Goal: Entertainment & Leisure: Consume media (video, audio)

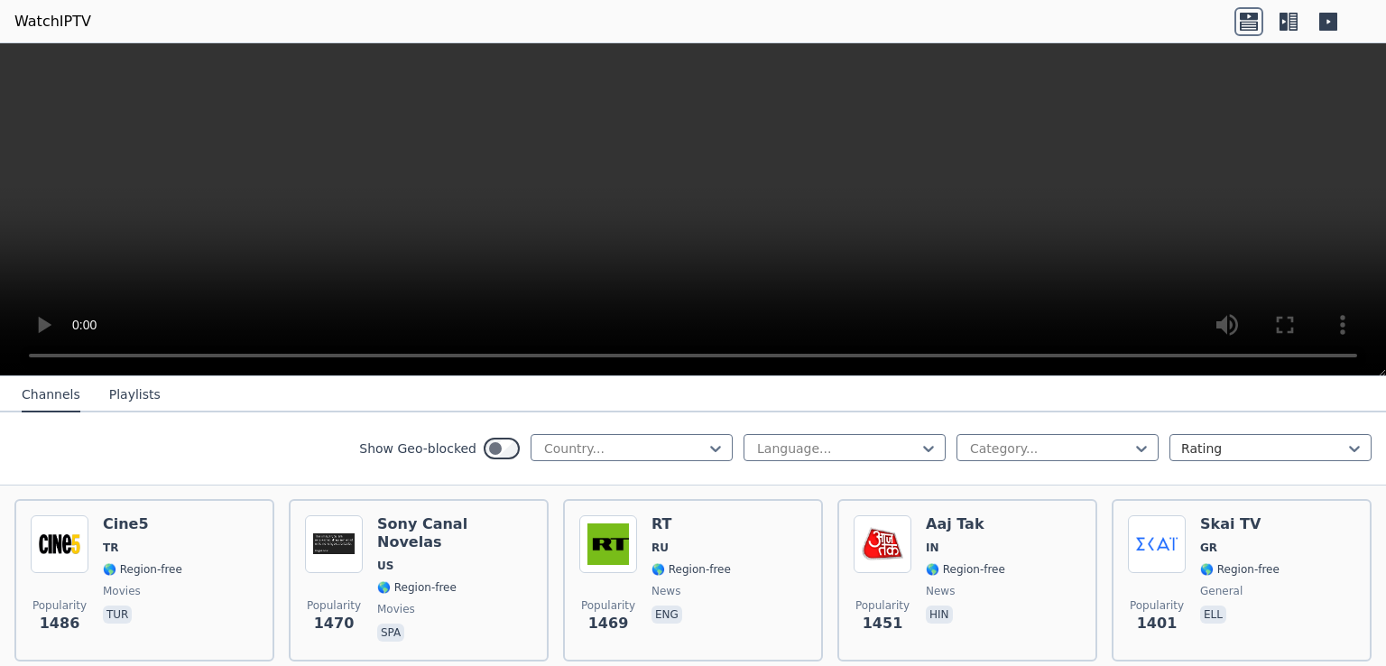
scroll to position [1622, 0]
click at [679, 442] on div at bounding box center [624, 448] width 164 height 18
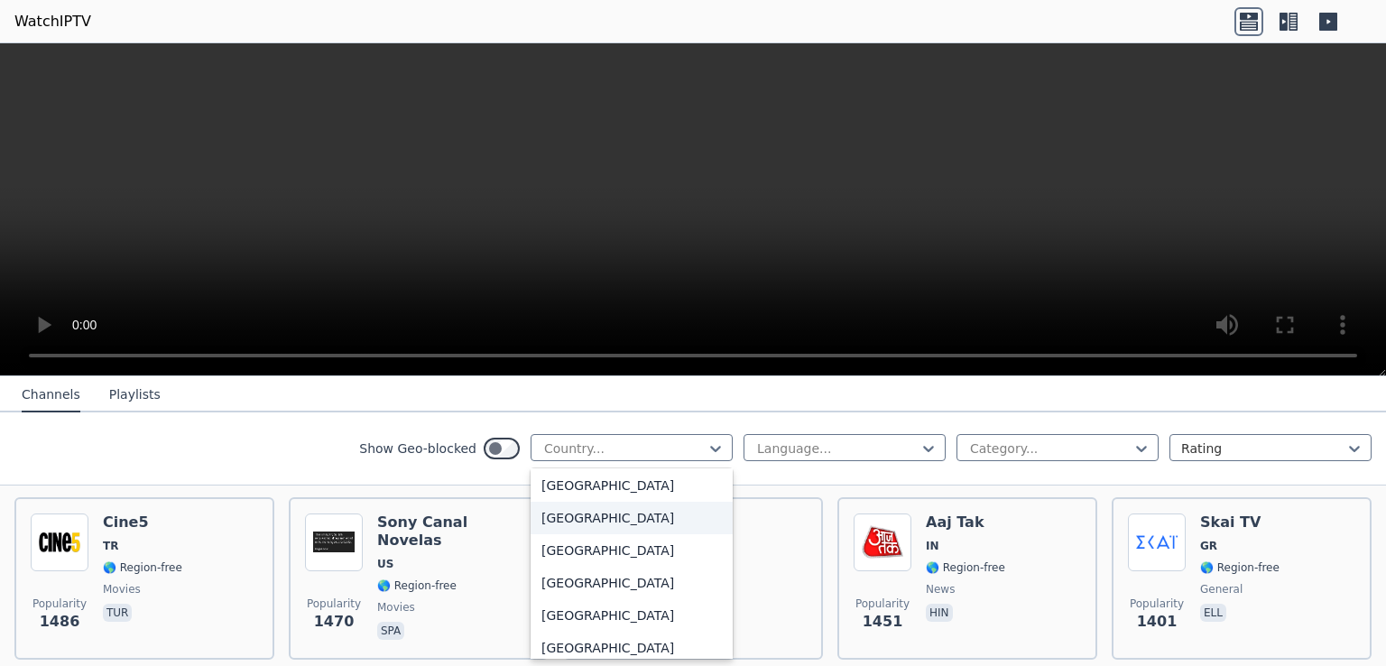
scroll to position [6297, 0]
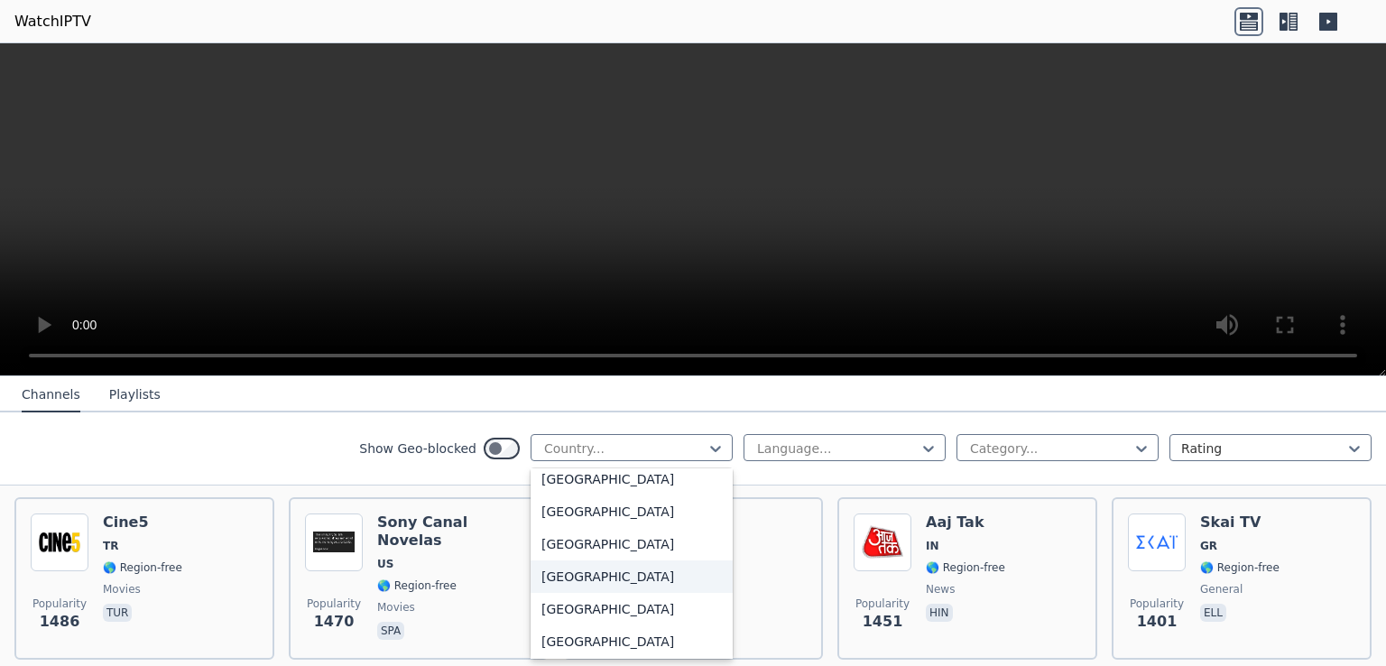
click at [616, 582] on div "[GEOGRAPHIC_DATA]" at bounding box center [632, 576] width 202 height 32
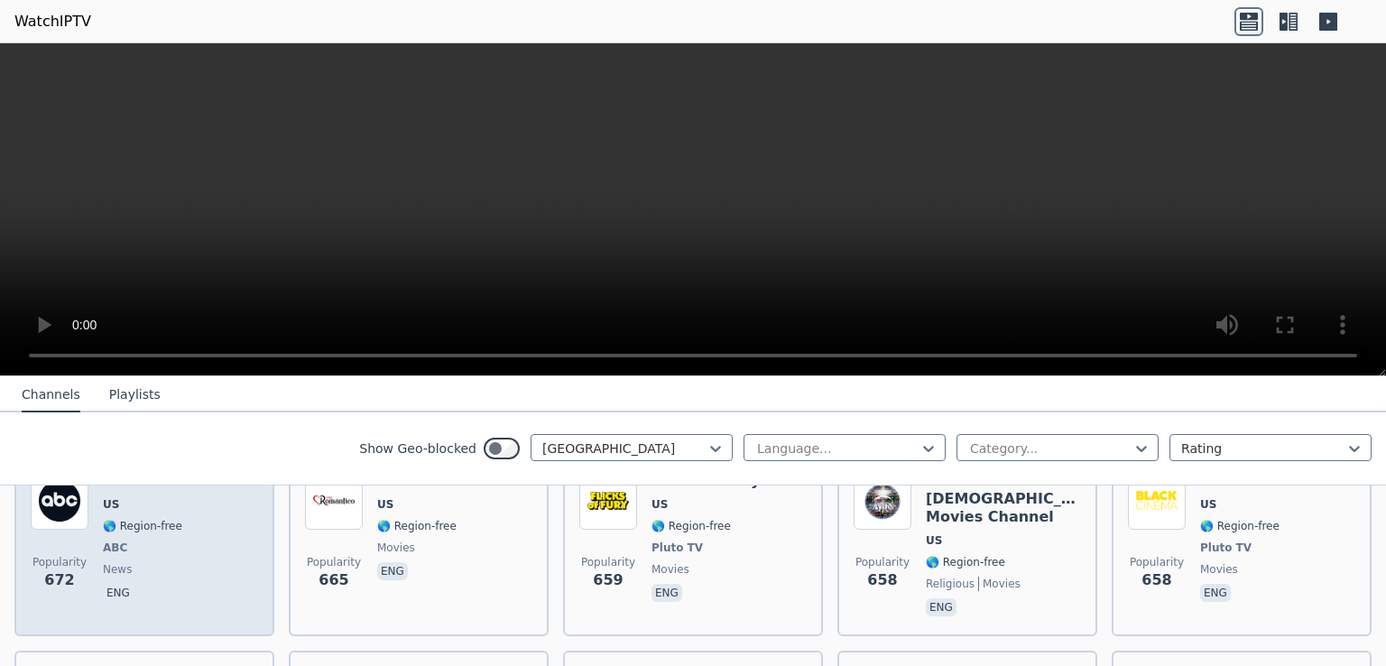
scroll to position [1861, 0]
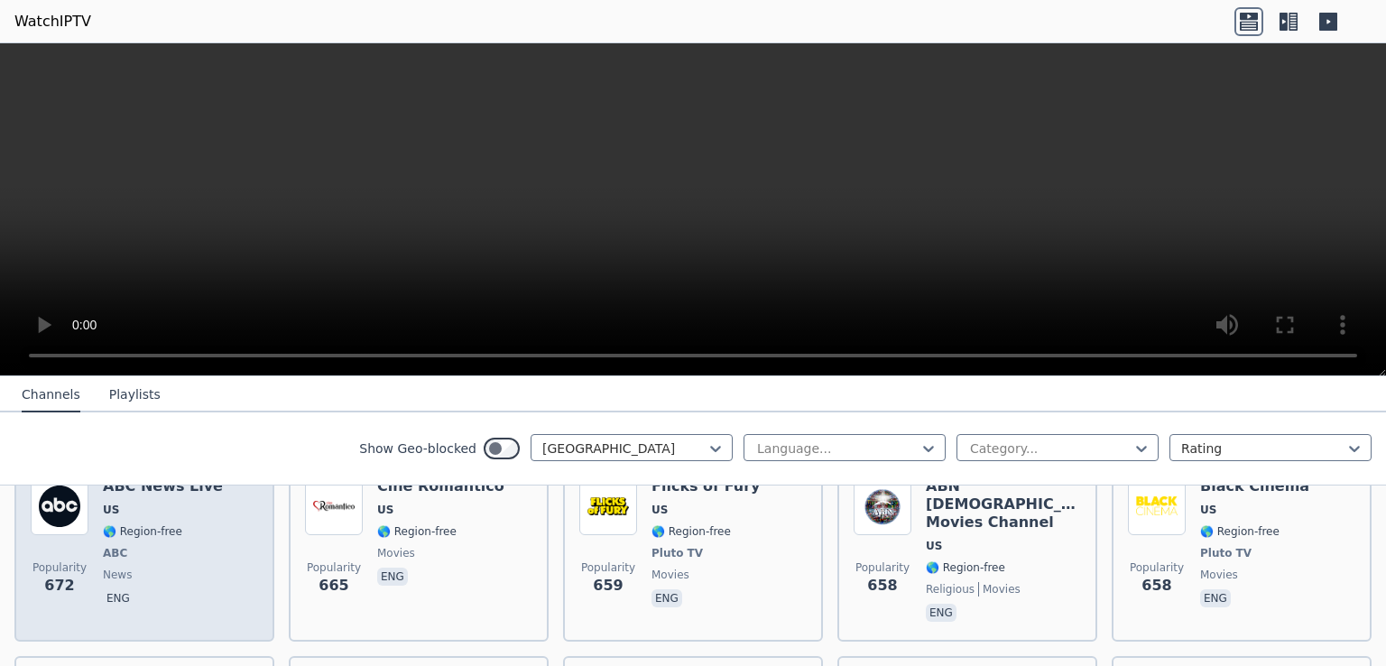
click at [121, 589] on p "eng" at bounding box center [118, 598] width 31 height 18
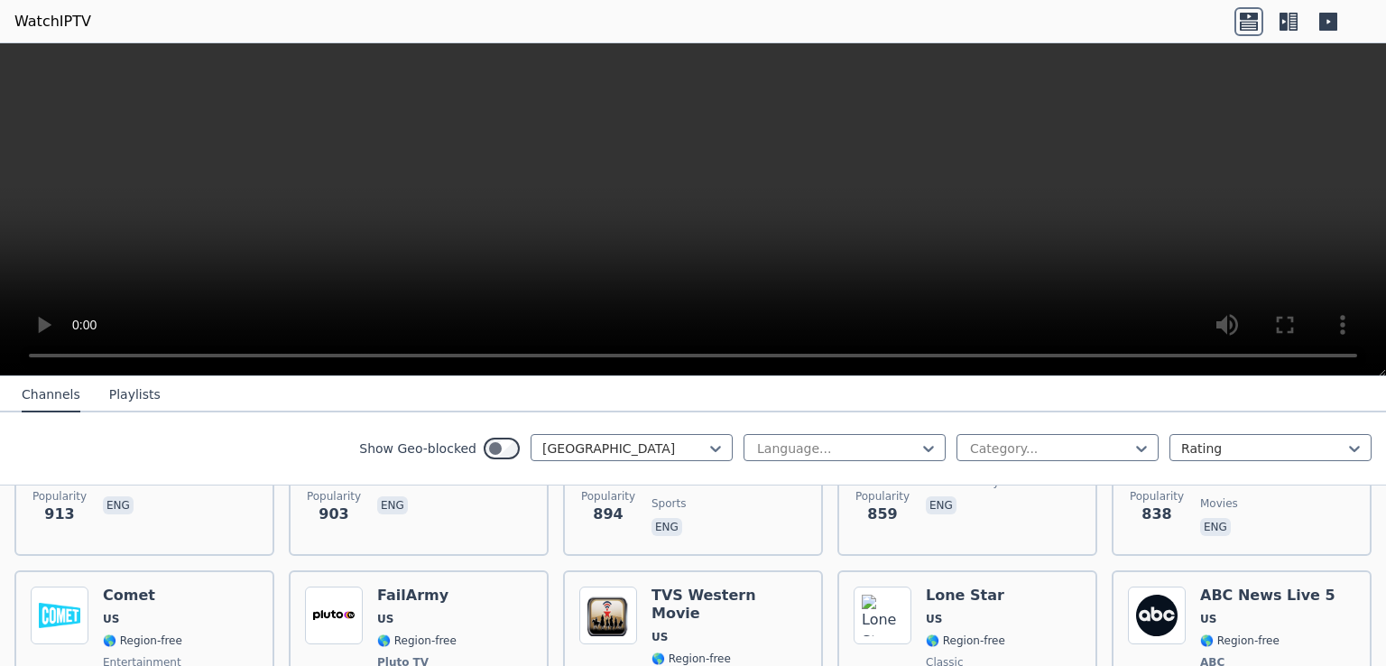
scroll to position [1466, 0]
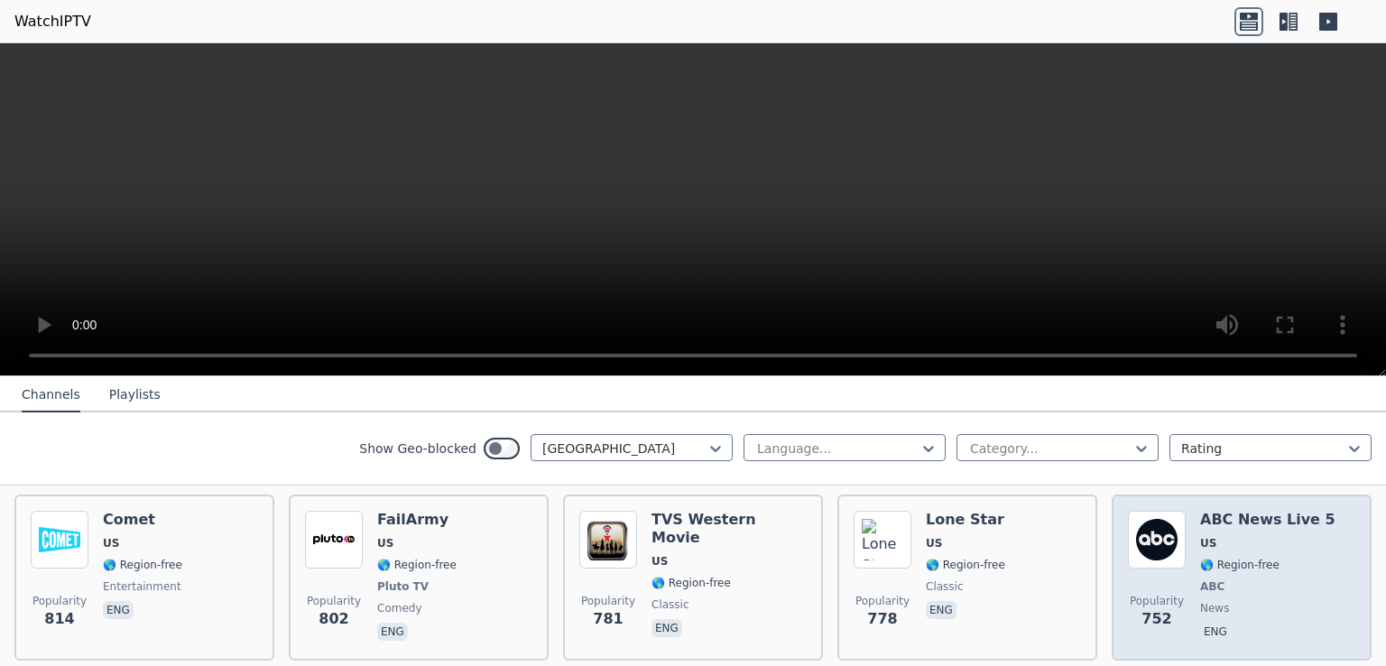
click at [1202, 601] on span "news" at bounding box center [1214, 608] width 29 height 14
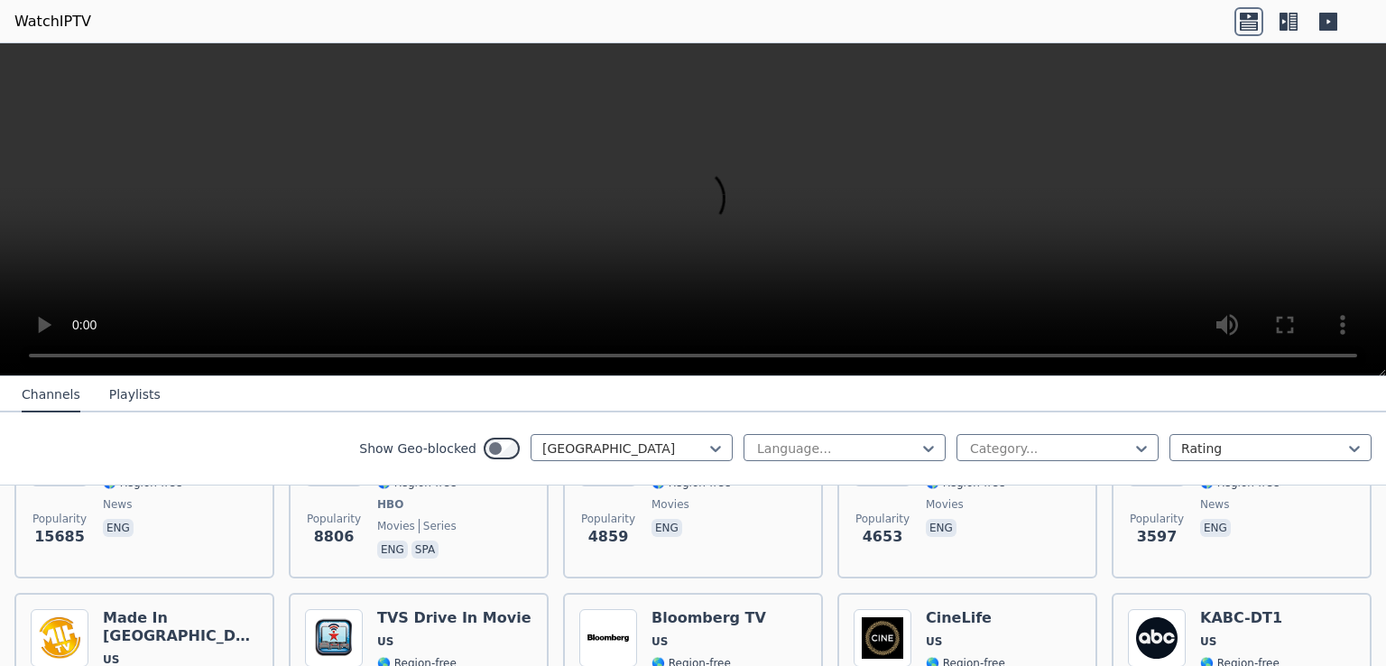
scroll to position [0, 0]
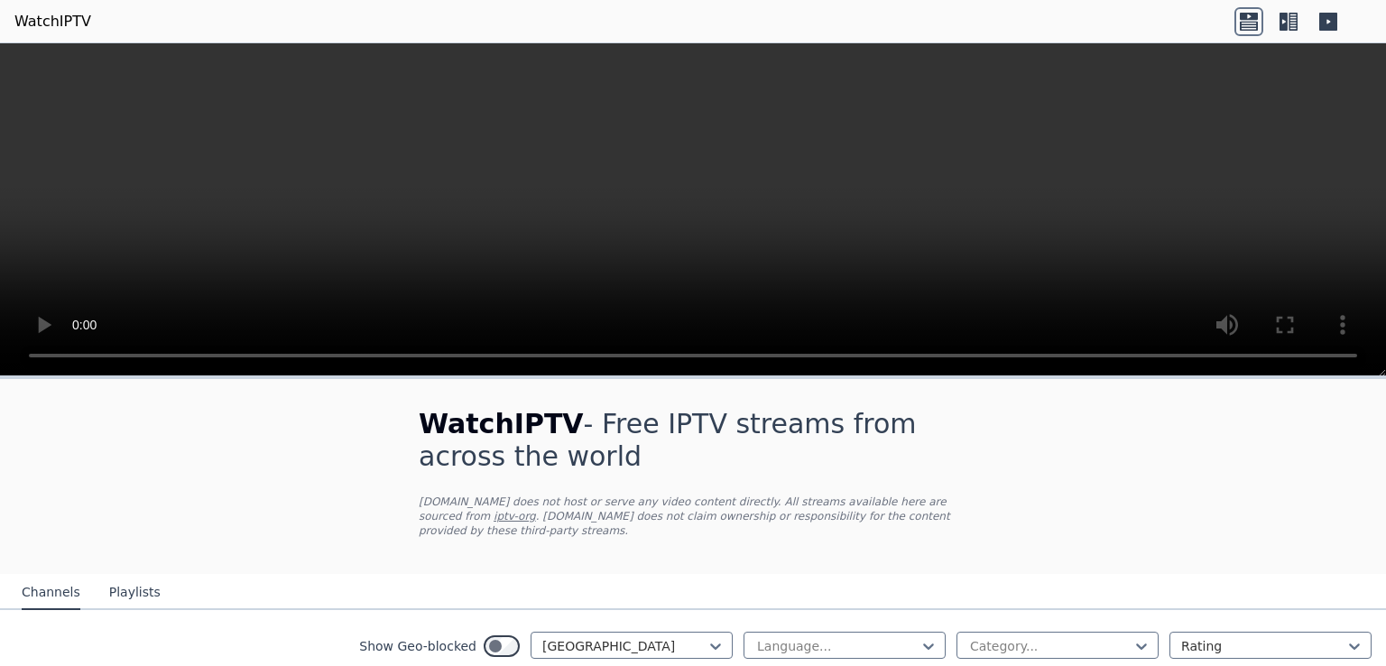
click at [536, 510] on link "iptv-org" at bounding box center [515, 516] width 42 height 13
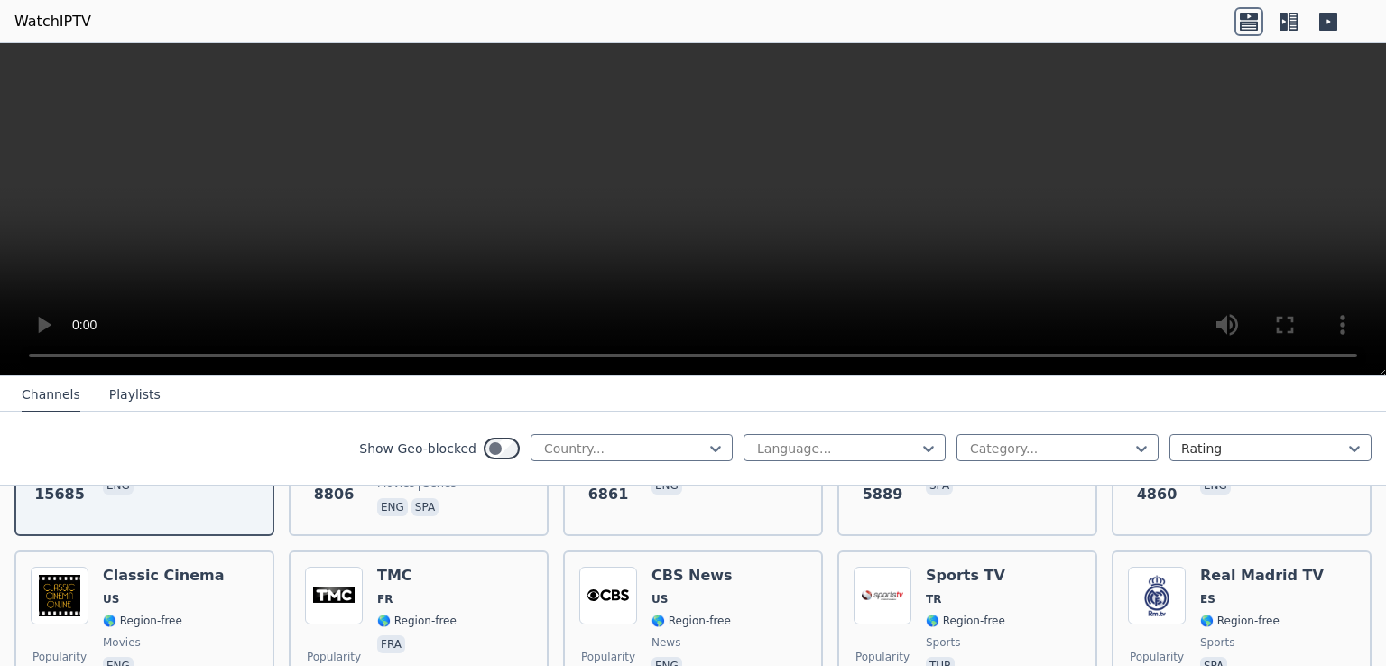
scroll to position [328, 0]
click at [567, 430] on div "Show Geo-blocked Country... Language... Category... Rating" at bounding box center [693, 448] width 1386 height 73
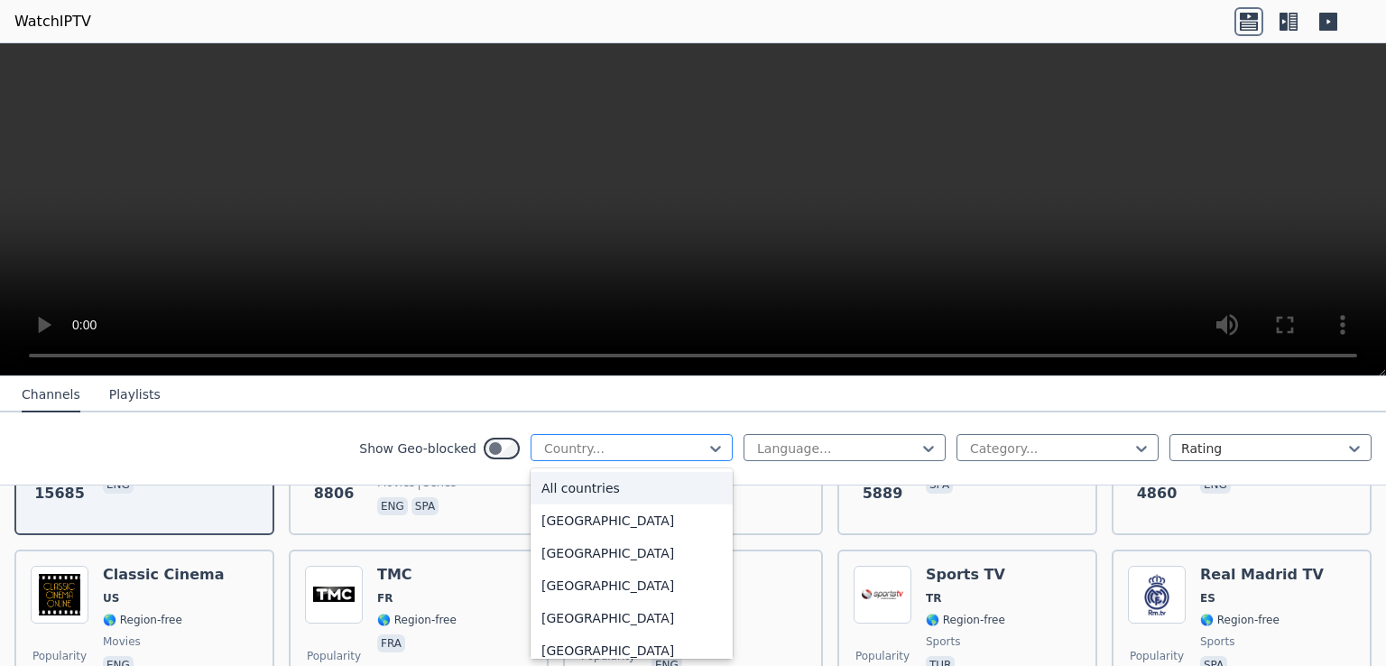
click at [577, 448] on div at bounding box center [624, 448] width 164 height 18
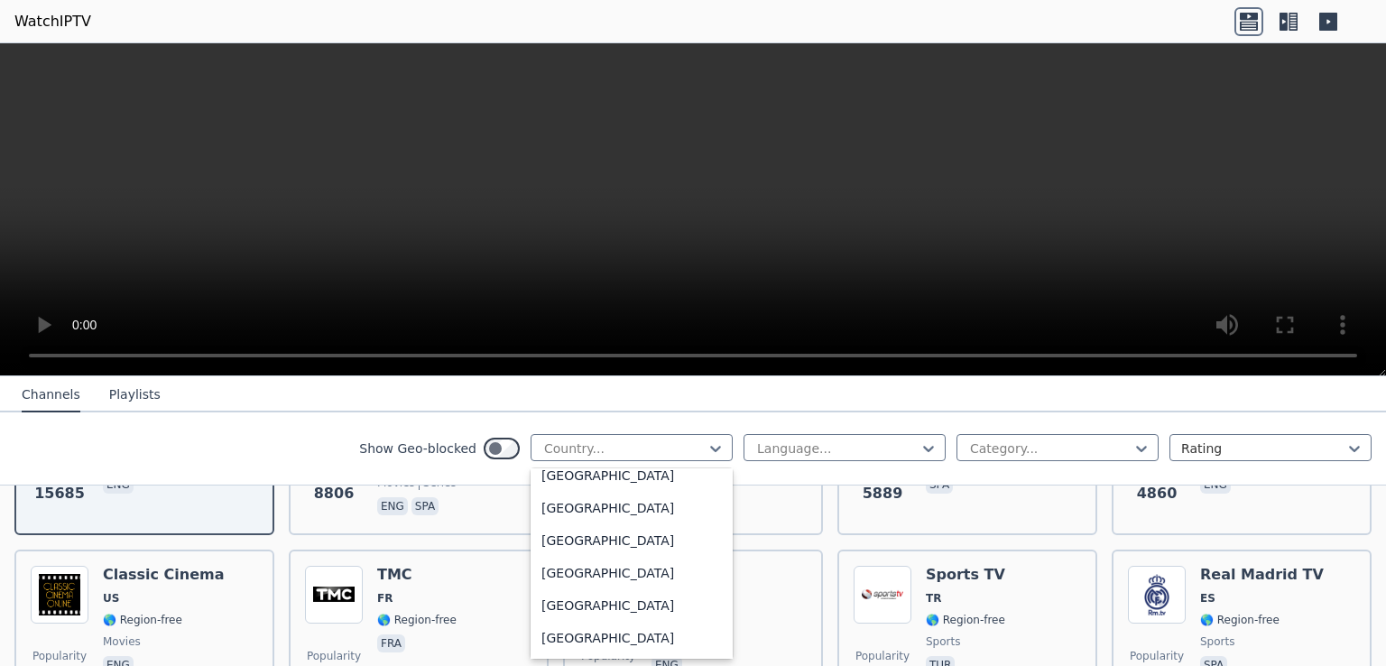
scroll to position [6255, 0]
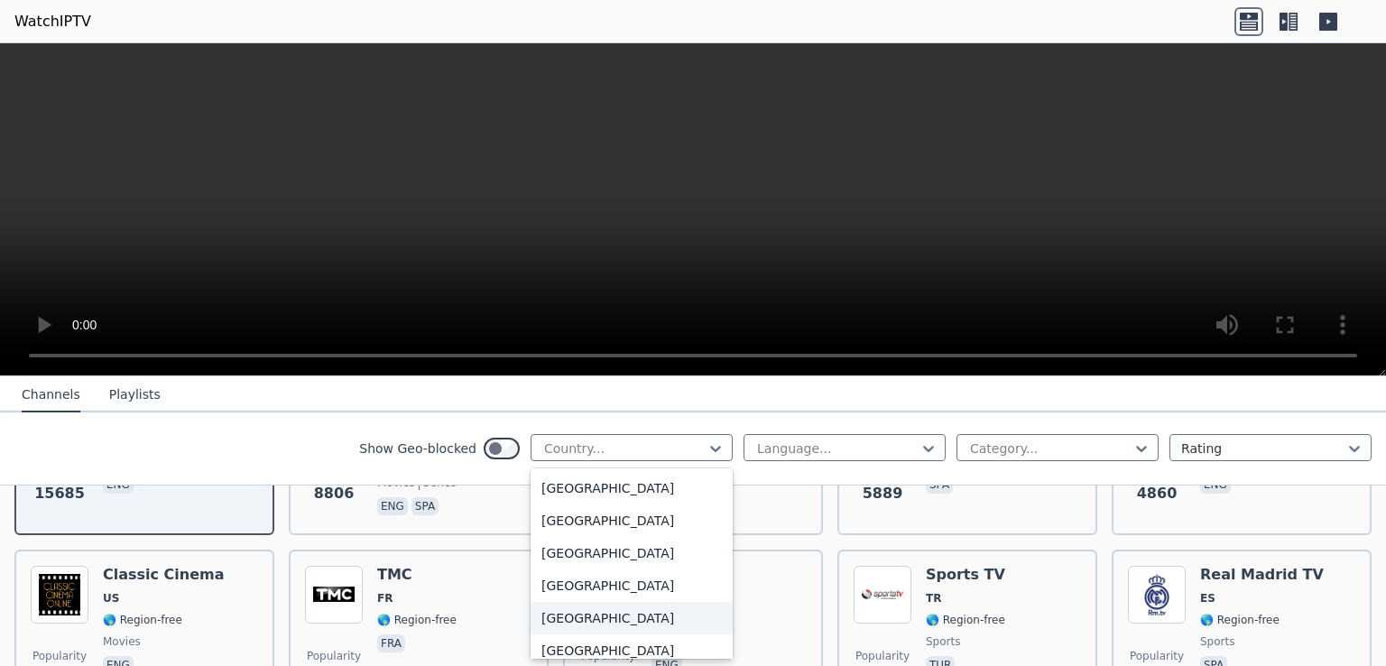
click at [631, 618] on div "[GEOGRAPHIC_DATA]" at bounding box center [632, 618] width 202 height 32
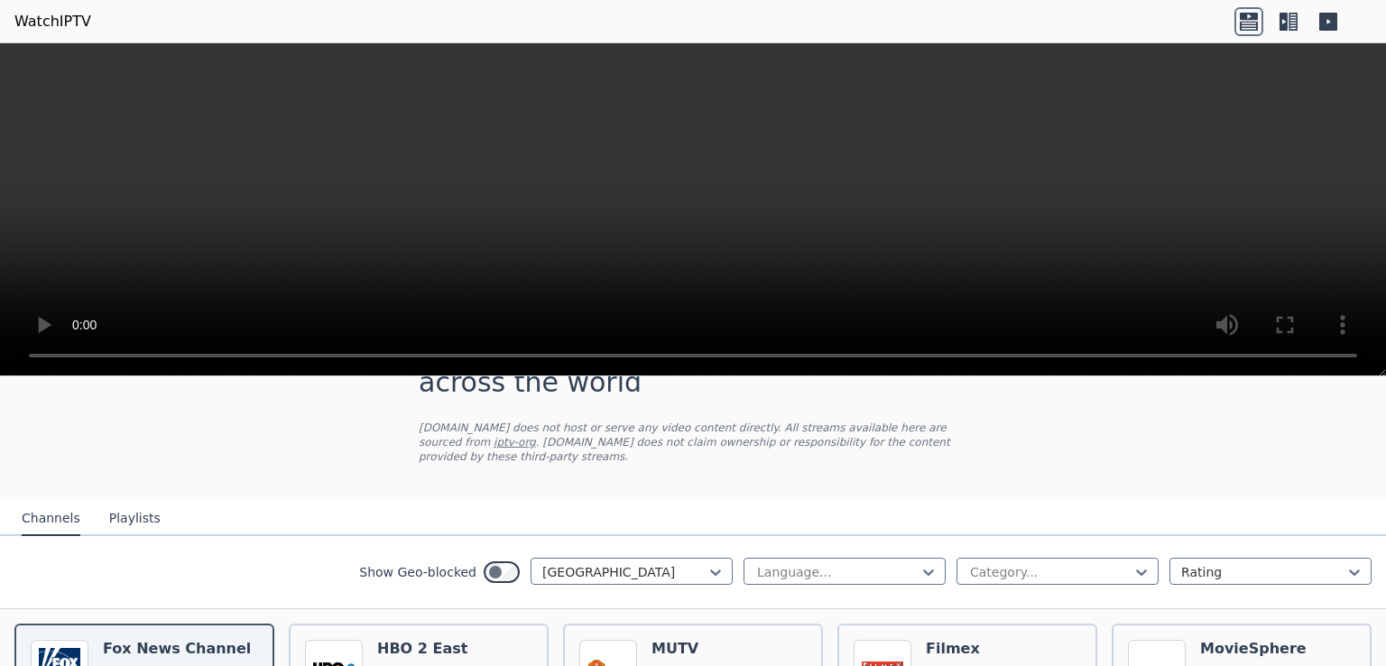
scroll to position [0, 0]
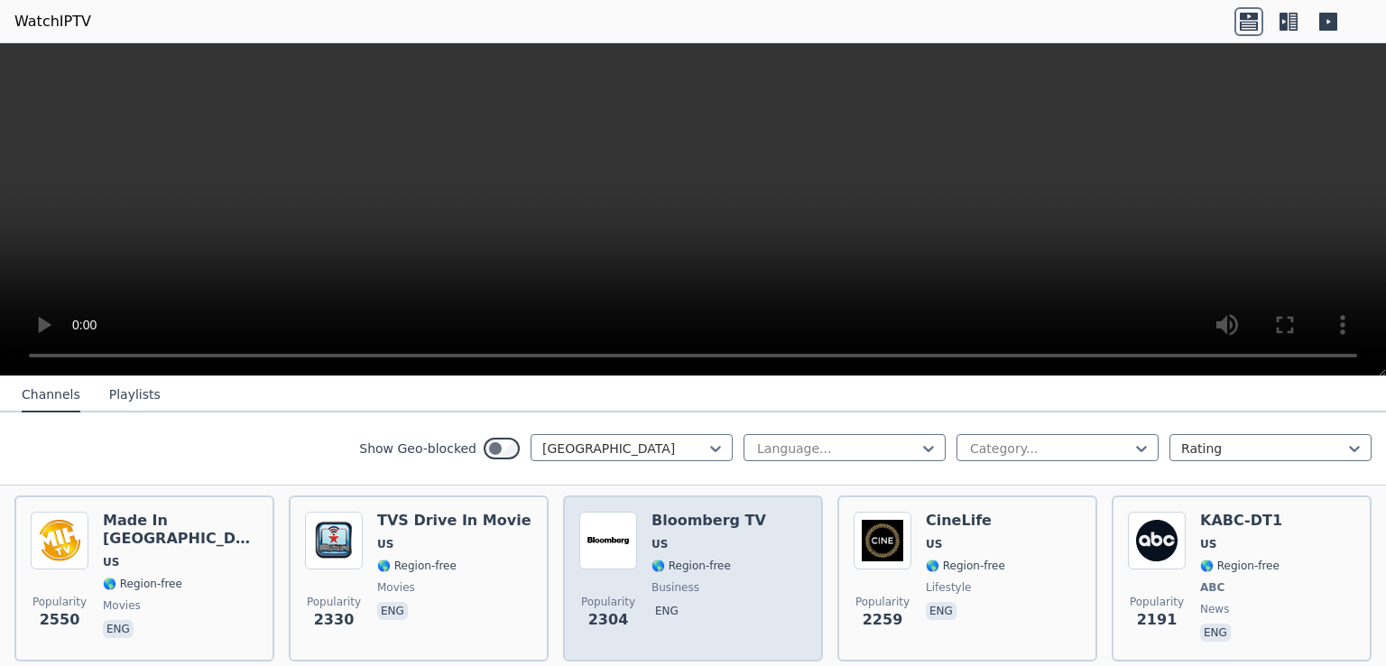
scroll to position [383, 0]
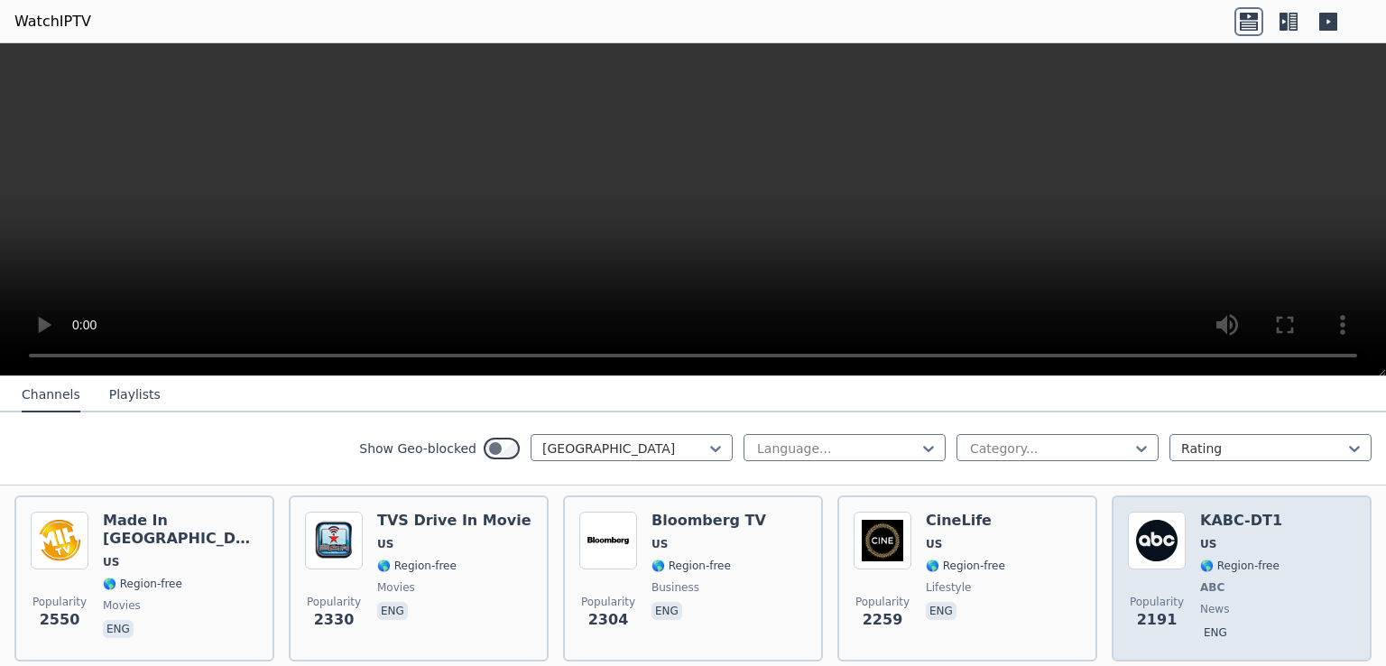
click at [1188, 569] on div "Popularity 2191 KABC-DT1 US 🌎 Region-free ABC news eng" at bounding box center [1241, 579] width 227 height 134
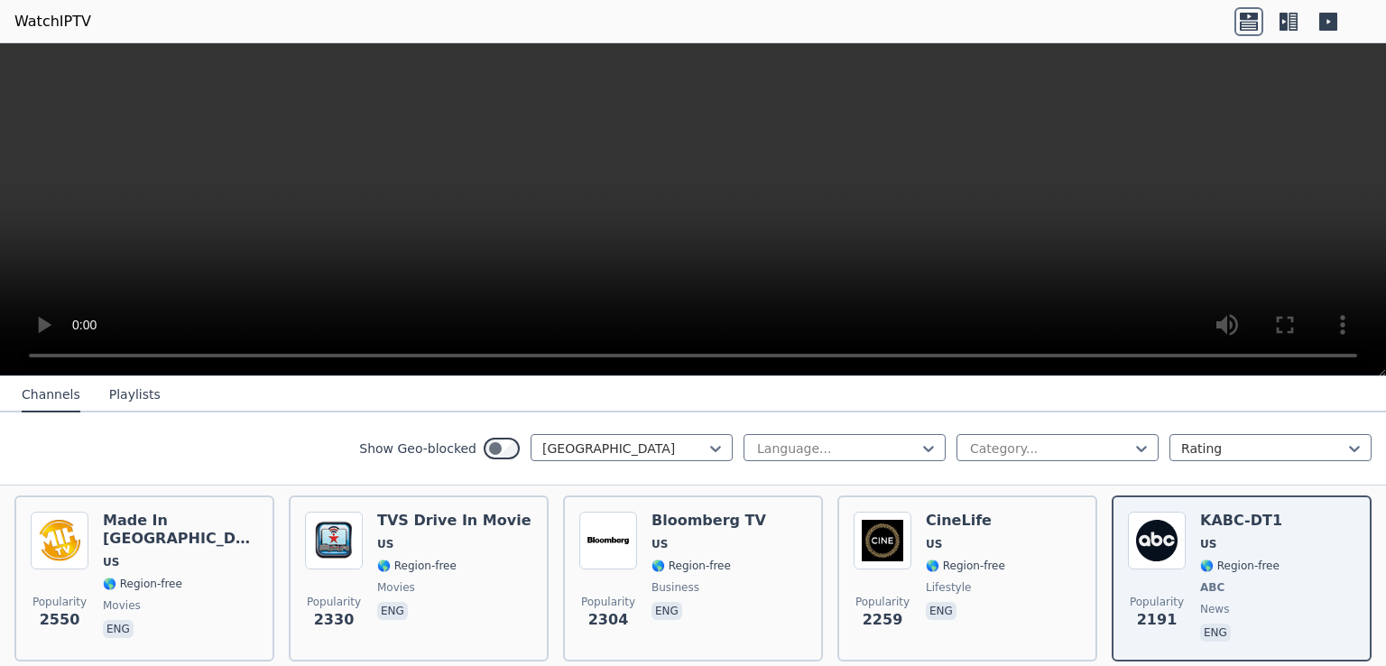
click at [1319, 19] on icon at bounding box center [1328, 22] width 18 height 18
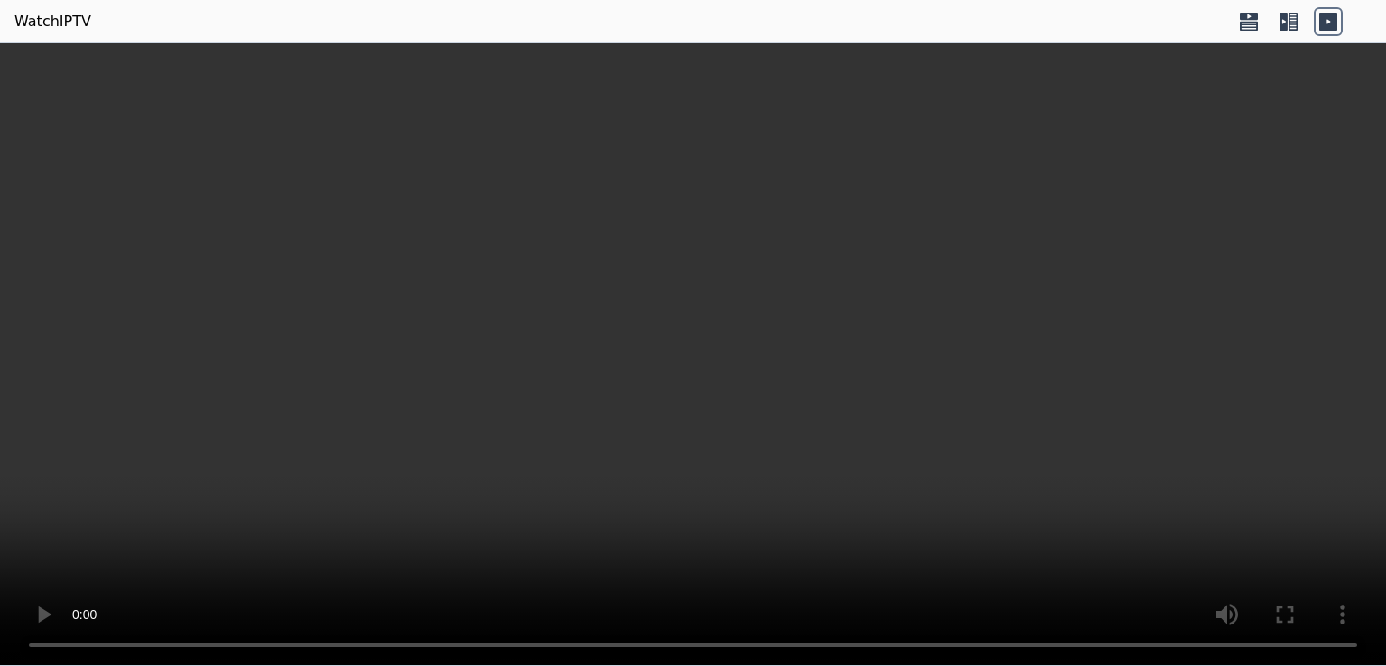
click at [1321, 479] on video at bounding box center [693, 354] width 1386 height 623
